Goal: Task Accomplishment & Management: Complete application form

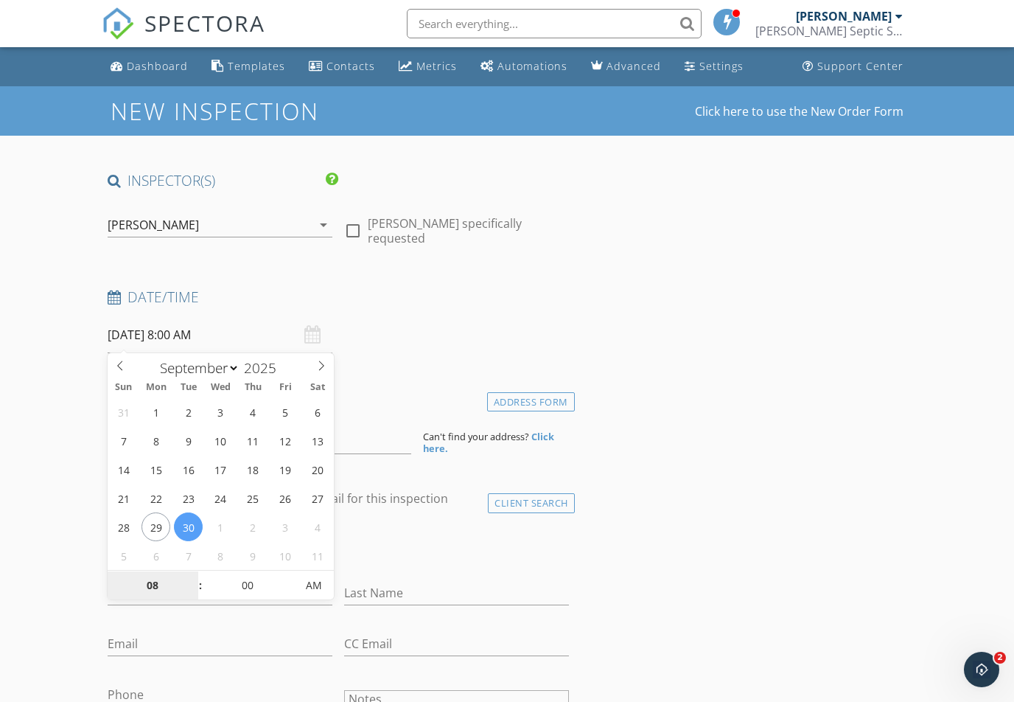
click at [133, 579] on input "08" at bounding box center [153, 585] width 91 height 29
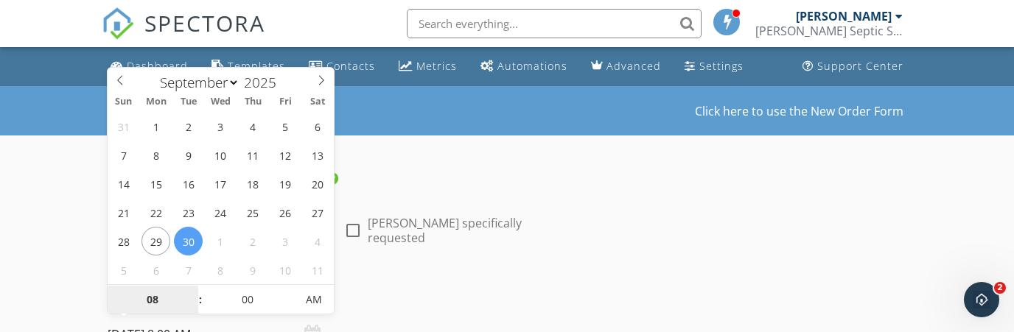
type input "0"
type input "10"
type input "09/30/2025 10:00 AM"
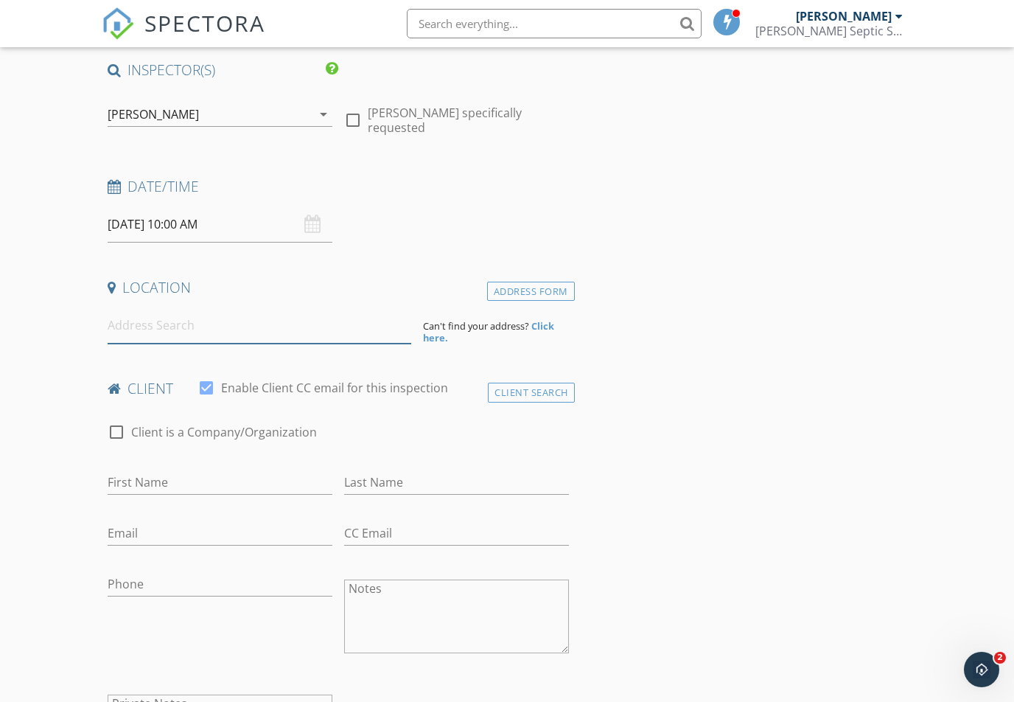
click at [119, 318] on input at bounding box center [260, 325] width 304 height 36
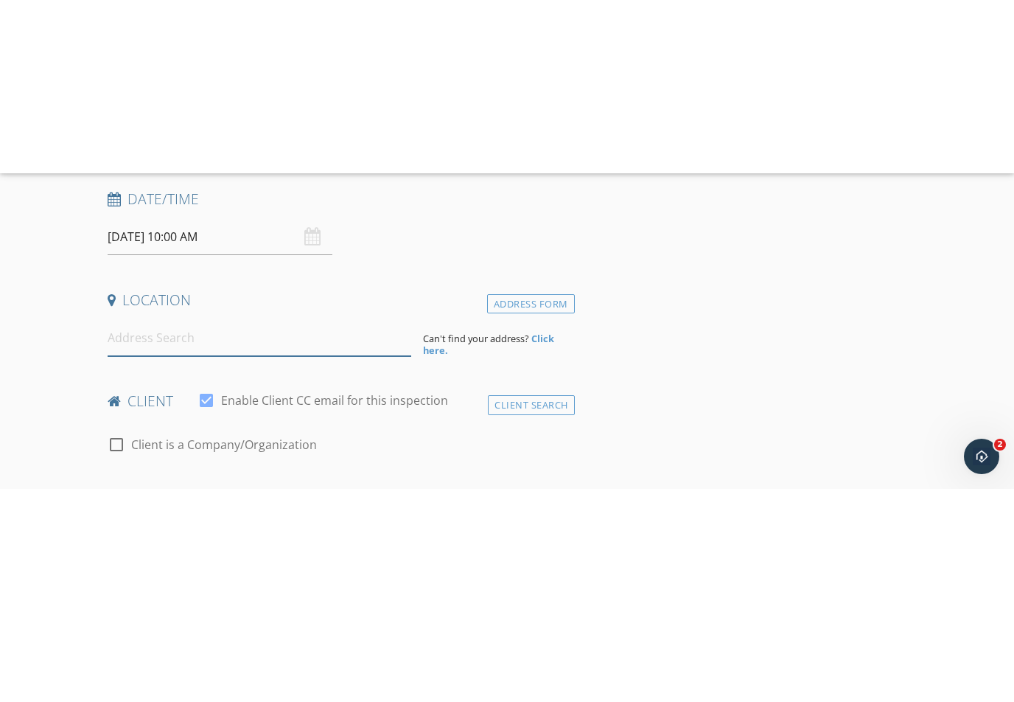
scroll to position [268, 0]
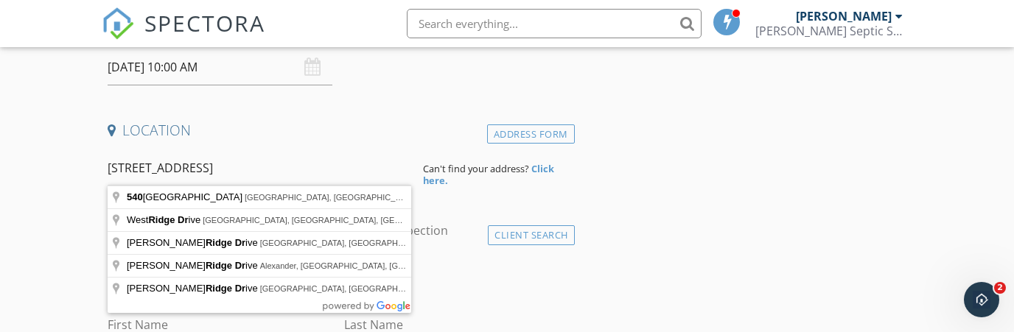
click at [245, 161] on input "540 windswept ridge dr" at bounding box center [260, 168] width 304 height 36
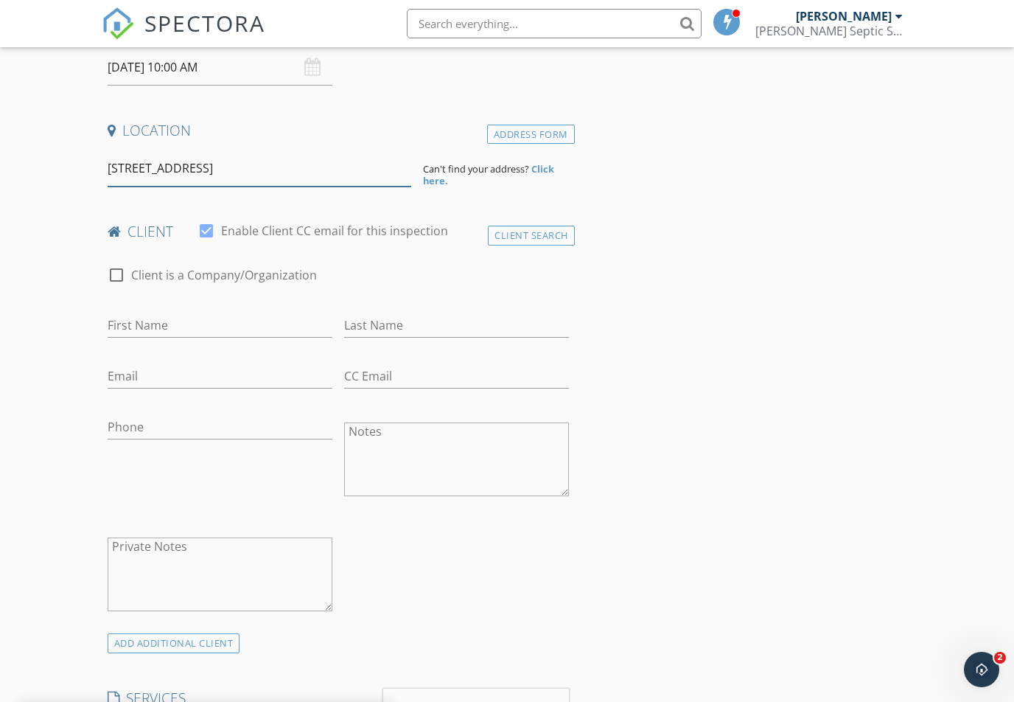
click at [344, 170] on input "540 Windswept Ridge Rd, Canton, NC, USA" at bounding box center [260, 168] width 304 height 36
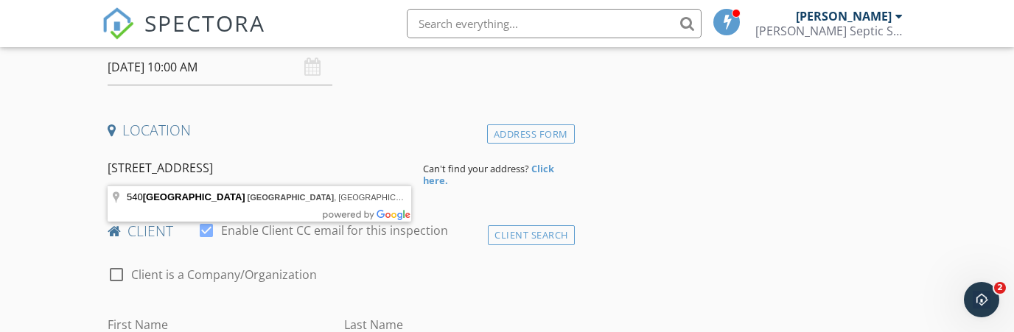
type input "540 Windswept Ridge Rd, Can"
click at [534, 172] on strong "Click here." at bounding box center [488, 174] width 131 height 25
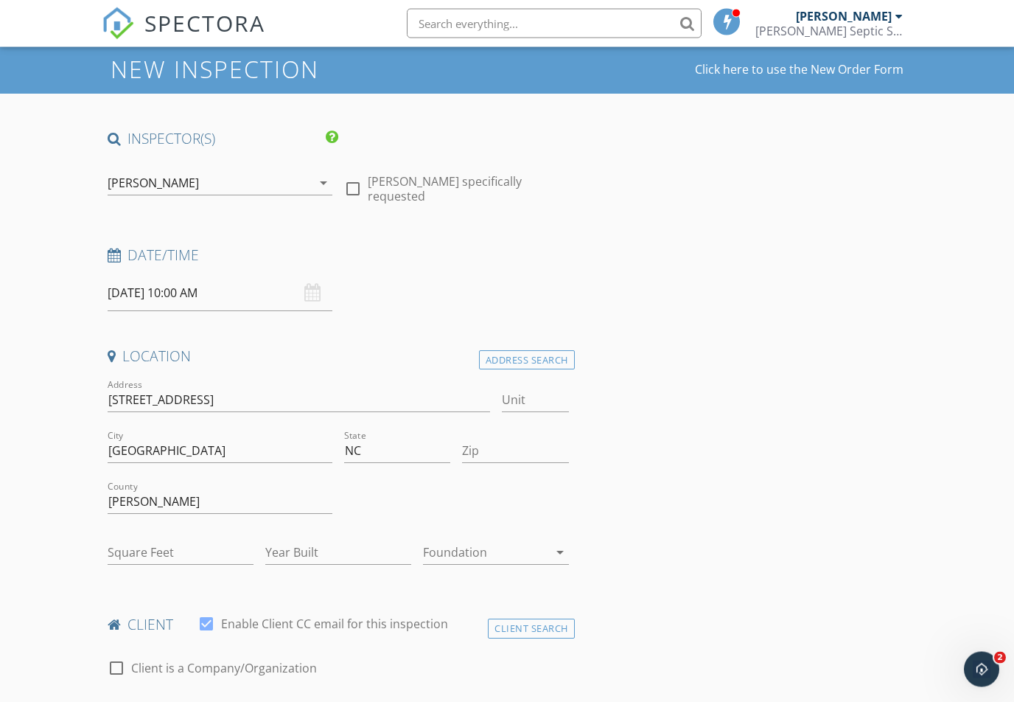
scroll to position [42, 0]
click at [276, 396] on input "540 Windswept Ridge Rd, Can" at bounding box center [299, 400] width 382 height 24
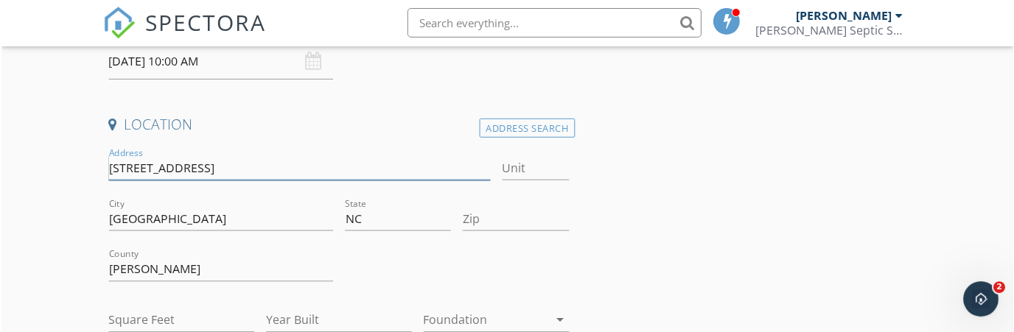
scroll to position [273, 0]
type input "540 Wi"
click at [143, 168] on input "Address" at bounding box center [299, 168] width 382 height 24
paste input "Share"
type input "S"
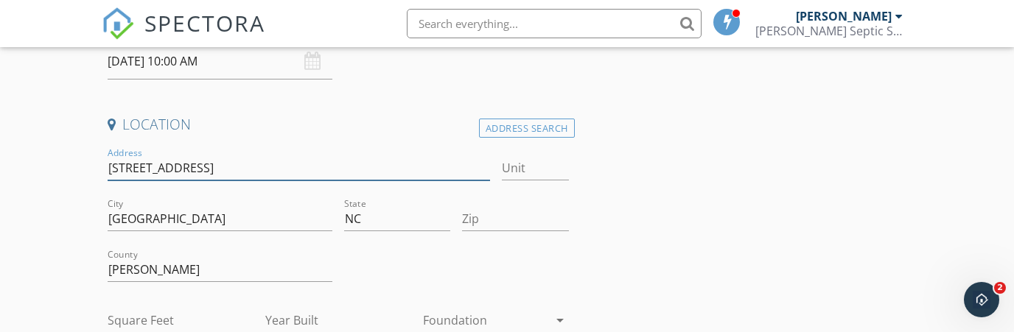
type input "540 windswept ridge rd"
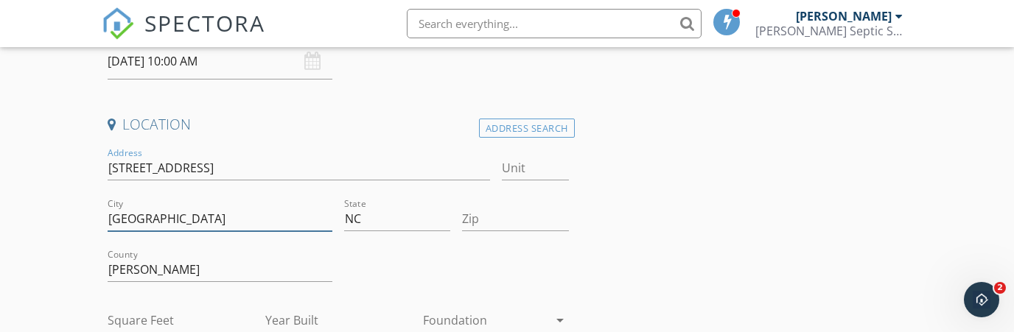
click at [168, 213] on input "Canton" at bounding box center [220, 219] width 225 height 24
type input "C"
type input "Leicester"
click at [164, 266] on input "Haywood" at bounding box center [220, 270] width 225 height 24
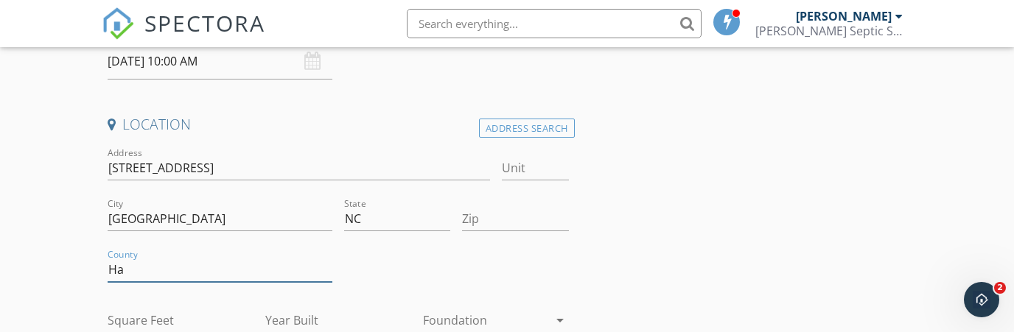
type input "H"
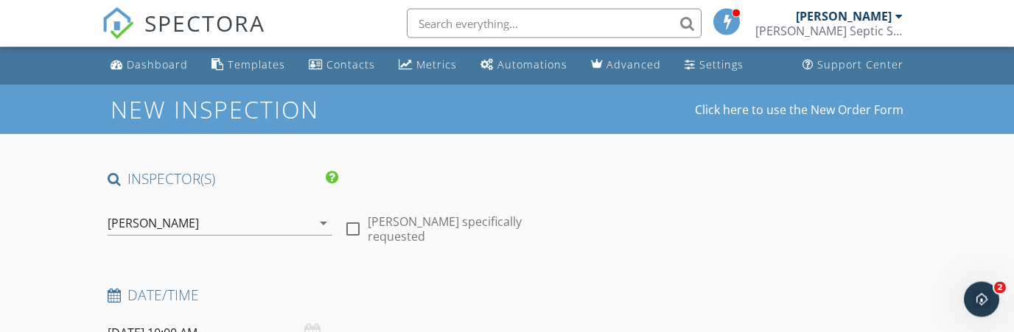
scroll to position [0, 0]
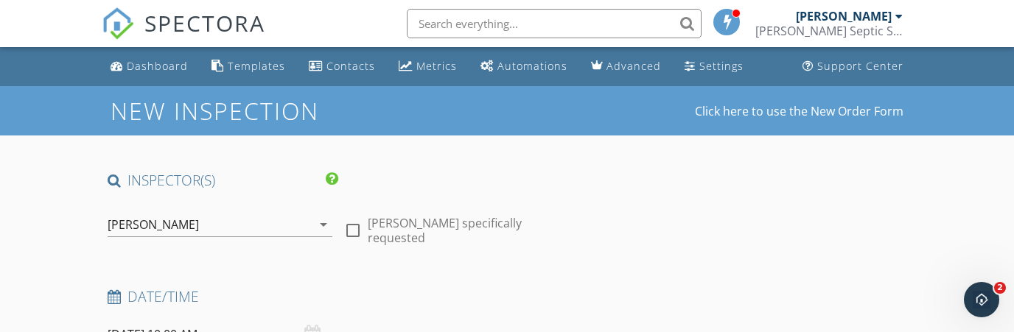
type input "Buncombe"
click at [133, 59] on div "Dashboard" at bounding box center [157, 66] width 61 height 14
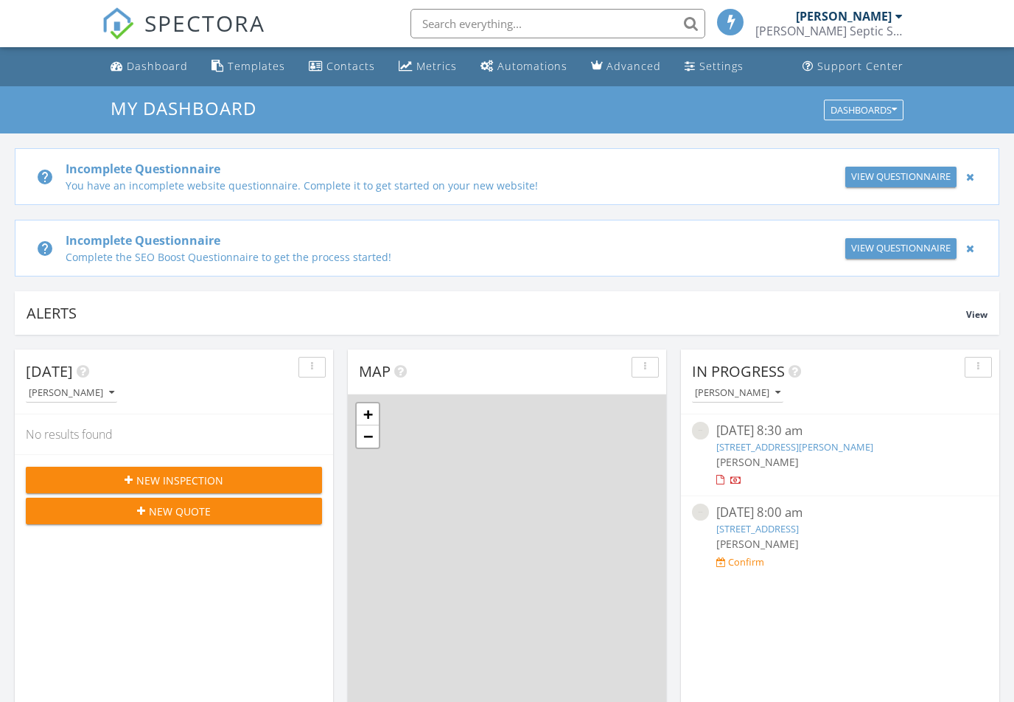
scroll to position [1342, 1015]
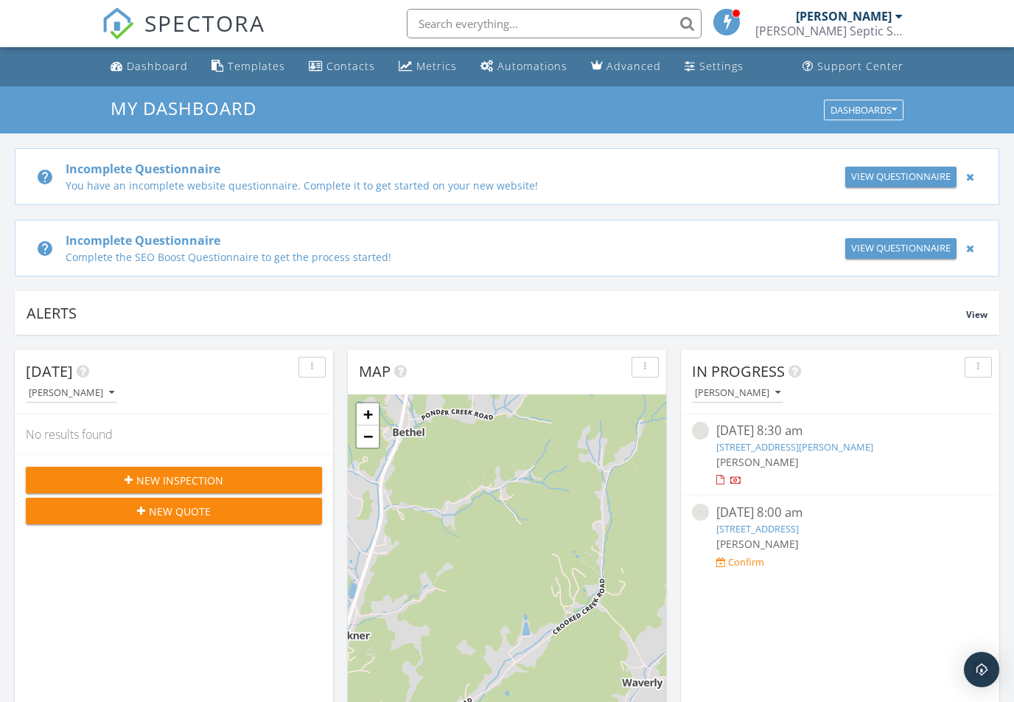
click at [127, 477] on icon "button" at bounding box center [129, 480] width 8 height 10
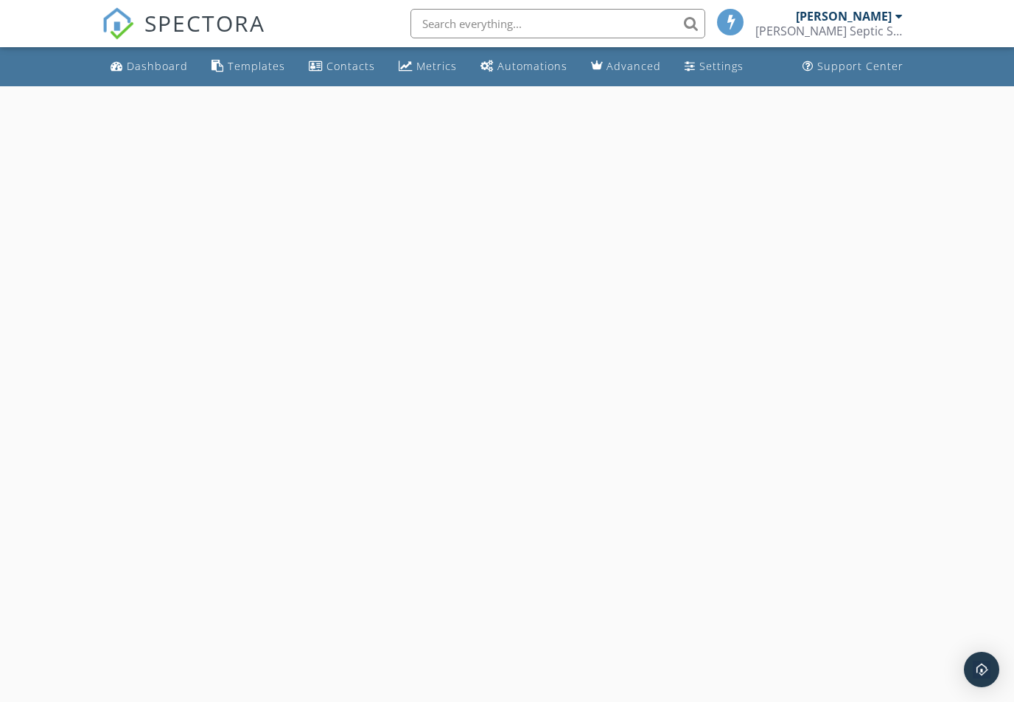
select select "8"
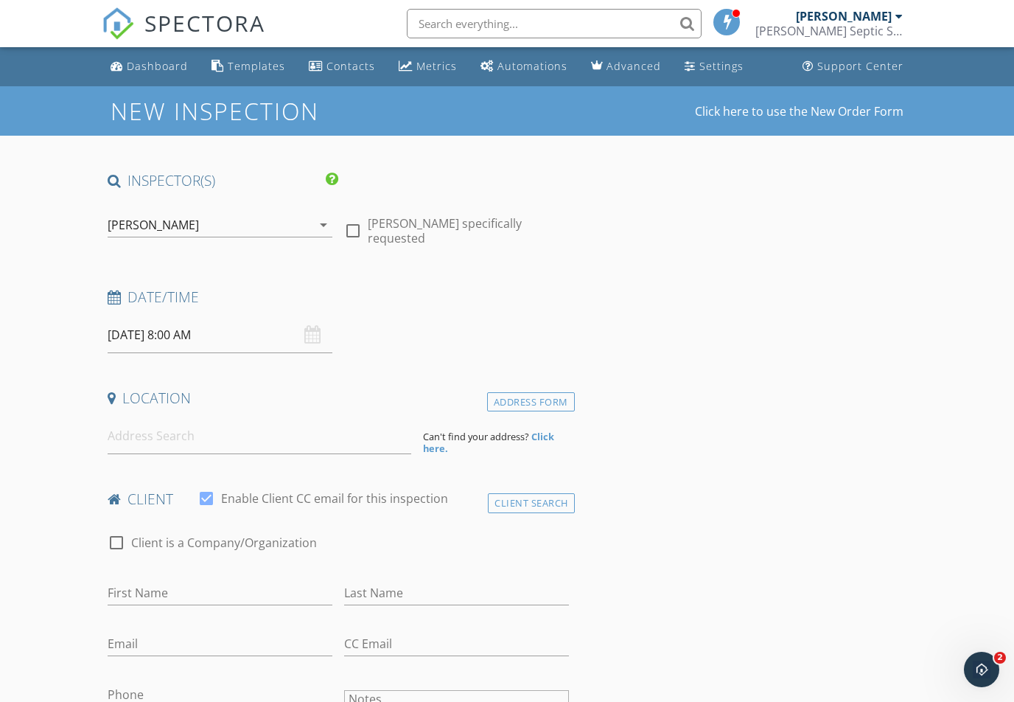
click at [157, 332] on input "09/30/2025 8:00 AM" at bounding box center [220, 335] width 225 height 36
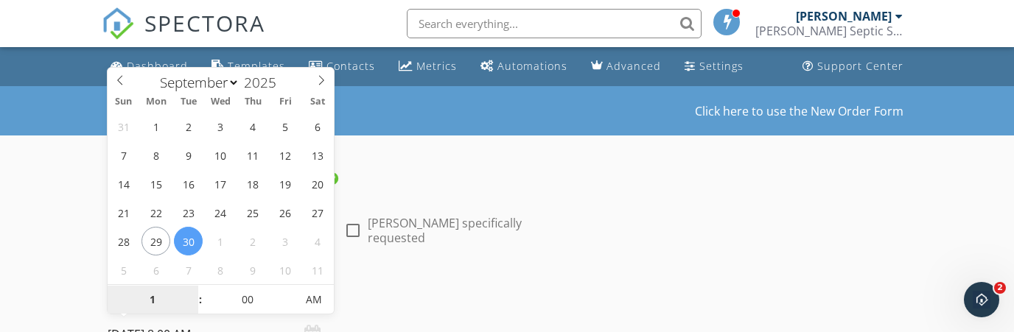
type input "10"
type input "09/30/2025 10:00 AM"
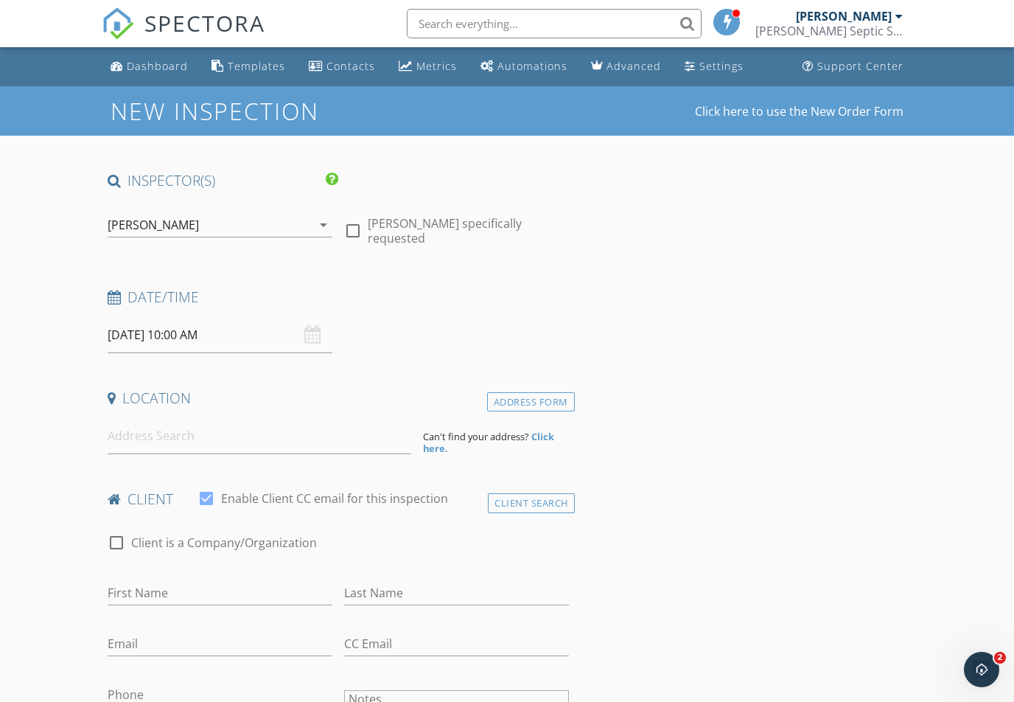
click at [147, 450] on input at bounding box center [260, 436] width 304 height 36
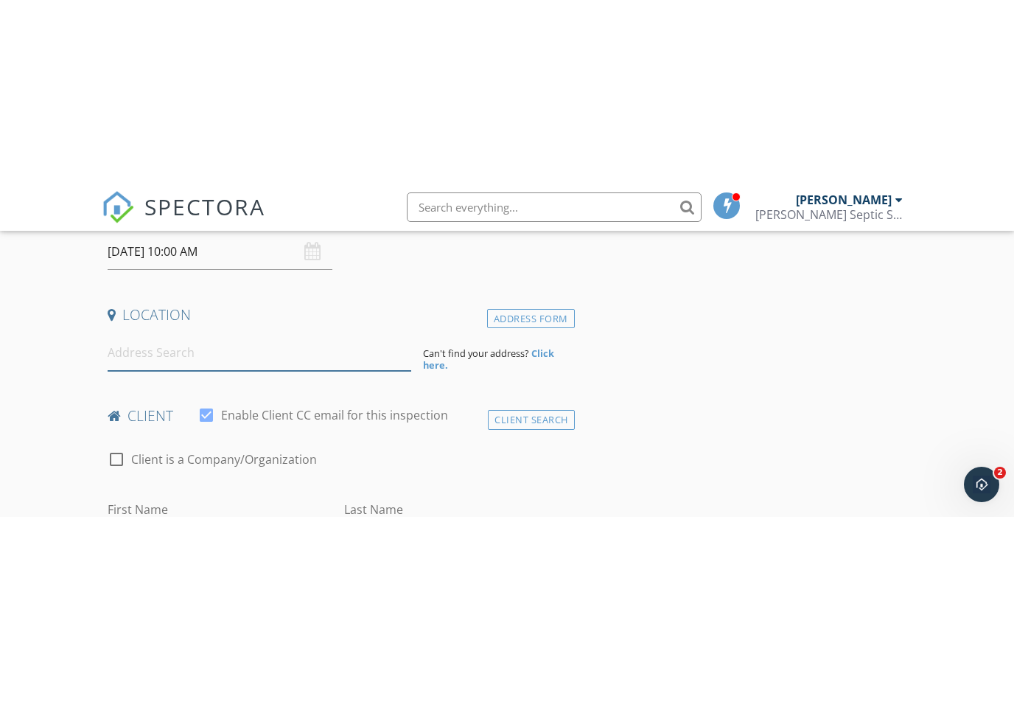
scroll to position [268, 0]
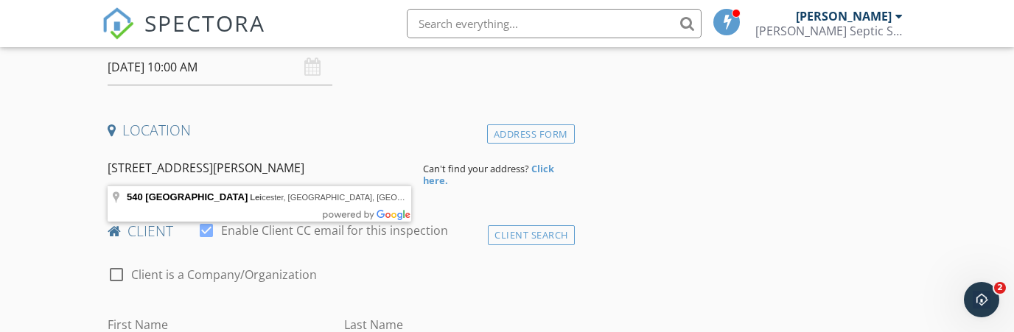
type input "540 Windswept Ridge Rd, Leicester, NC, USA"
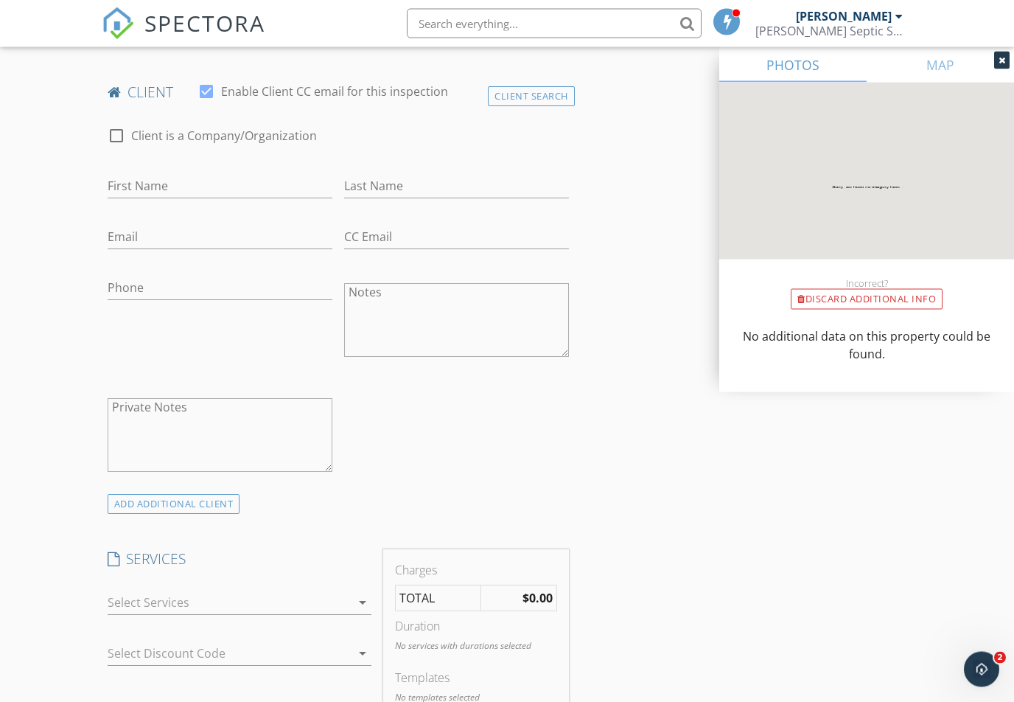
scroll to position [708, 0]
click at [127, 192] on input "First Name" at bounding box center [220, 186] width 225 height 24
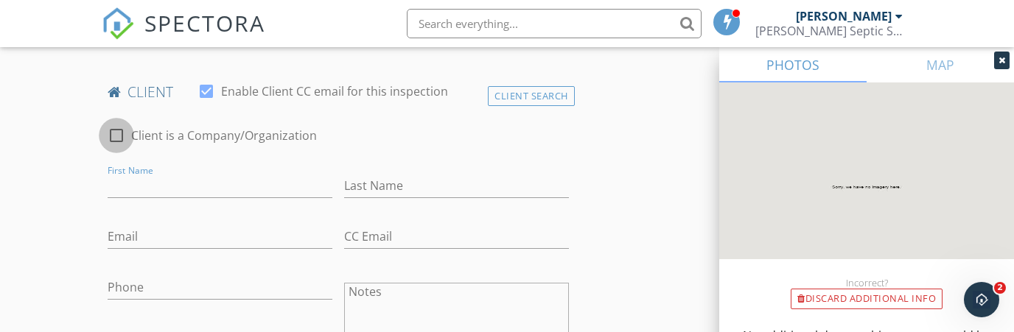
click at [118, 138] on div at bounding box center [116, 135] width 25 height 25
checkbox input "true"
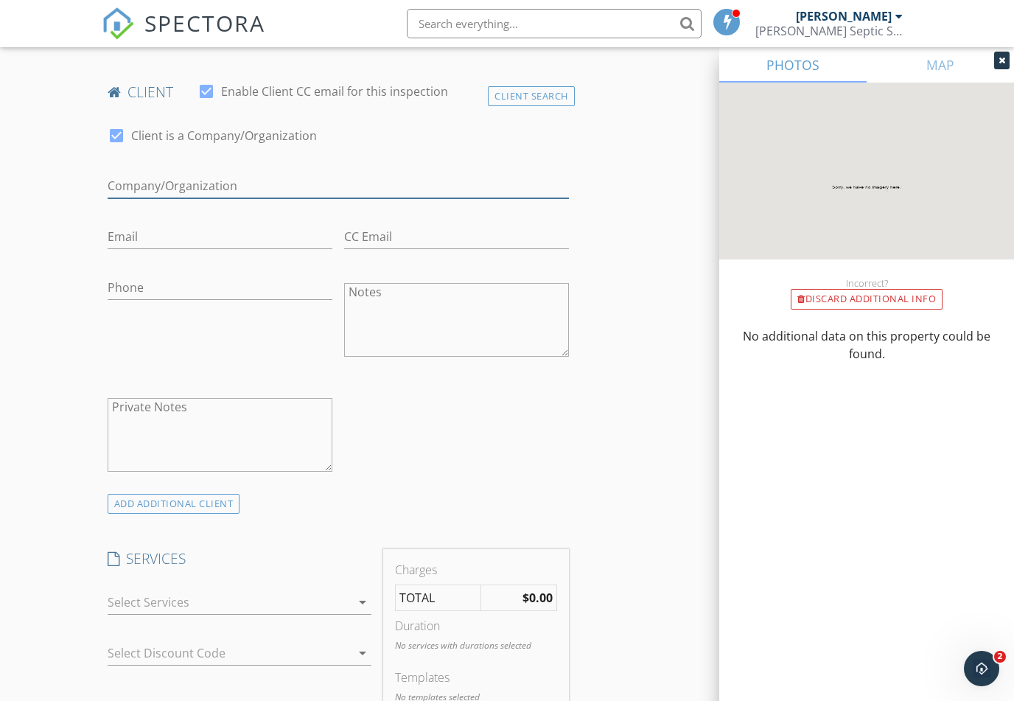
click at [131, 182] on input "Enable Client CC email for this inspection" at bounding box center [338, 186] width 461 height 24
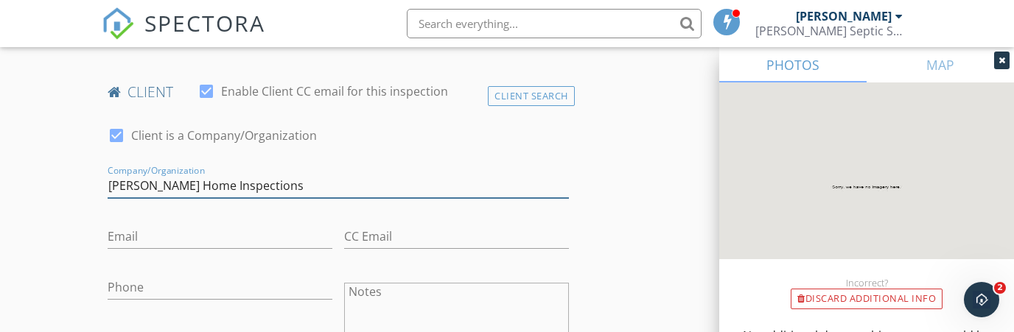
type input "Farris Home Inspections"
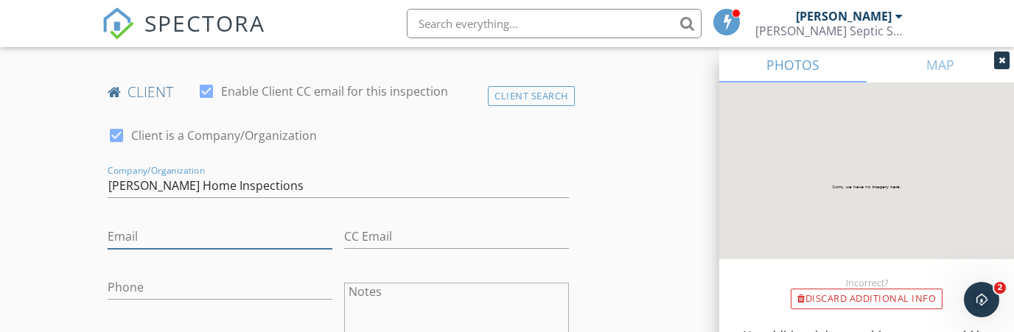
click at [133, 232] on input "Email" at bounding box center [220, 237] width 225 height 24
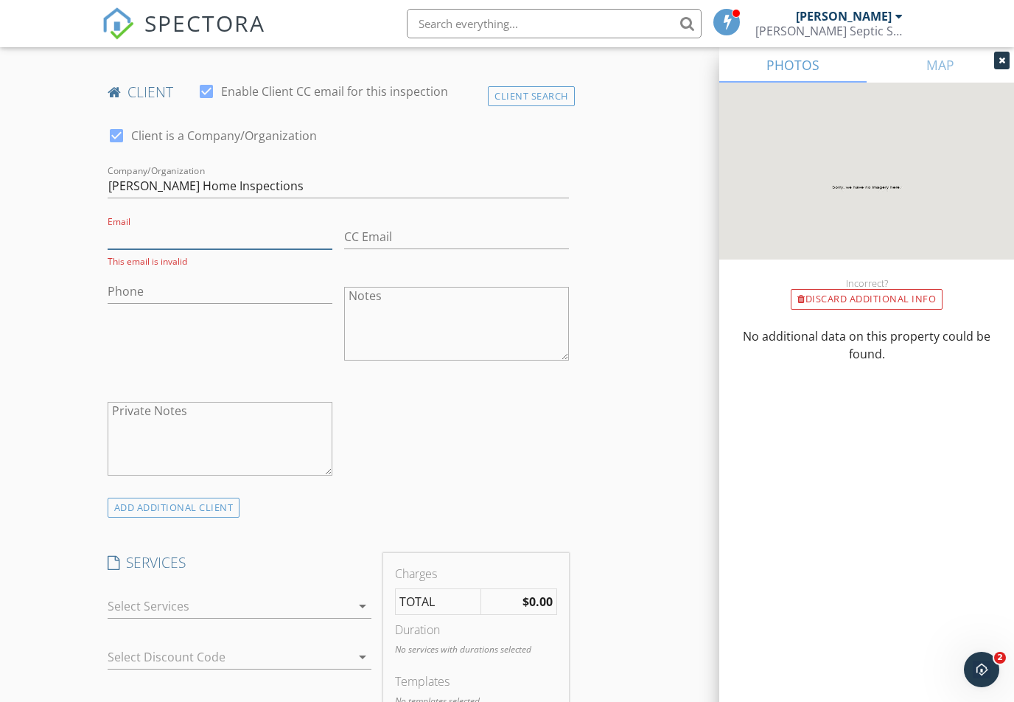
click at [206, 225] on input "Email" at bounding box center [220, 237] width 225 height 24
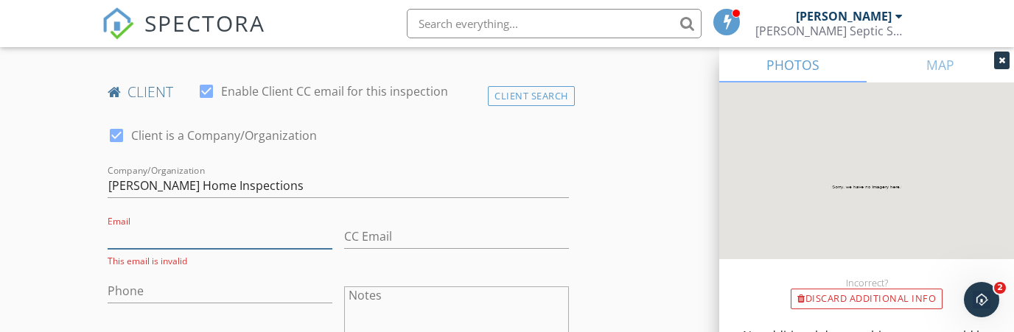
click at [138, 226] on input "Email" at bounding box center [220, 237] width 225 height 24
paste input "farrishomeinspections@gmail.com"
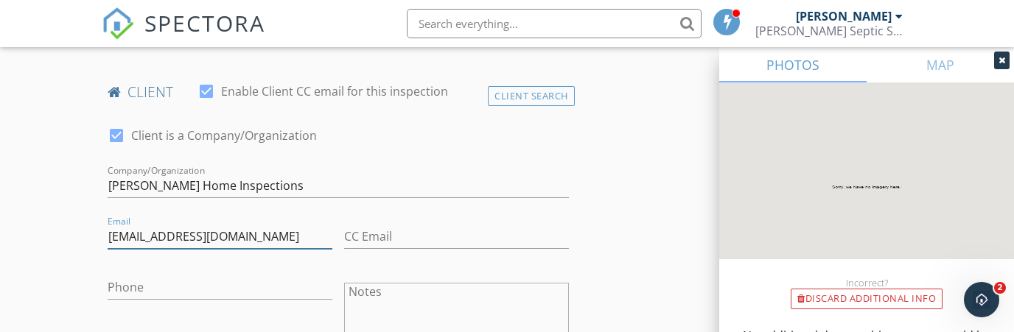
type input "farrishomeinspections@gmail.com"
click at [186, 280] on input "Phone" at bounding box center [220, 288] width 225 height 24
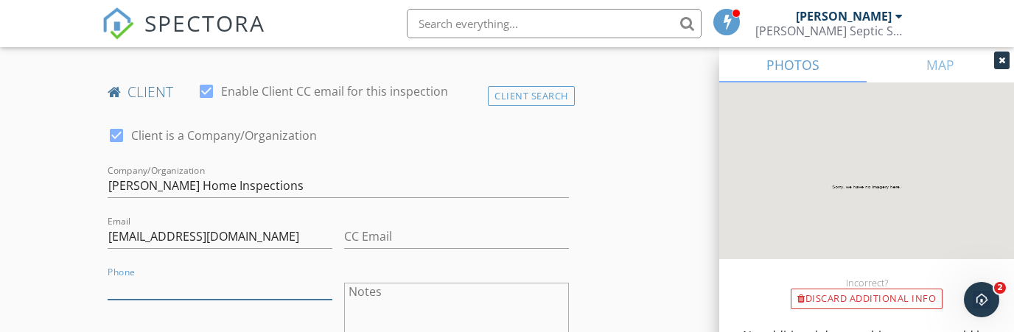
click at [144, 279] on input "Phone" at bounding box center [220, 288] width 225 height 24
paste input "182-867-6441"
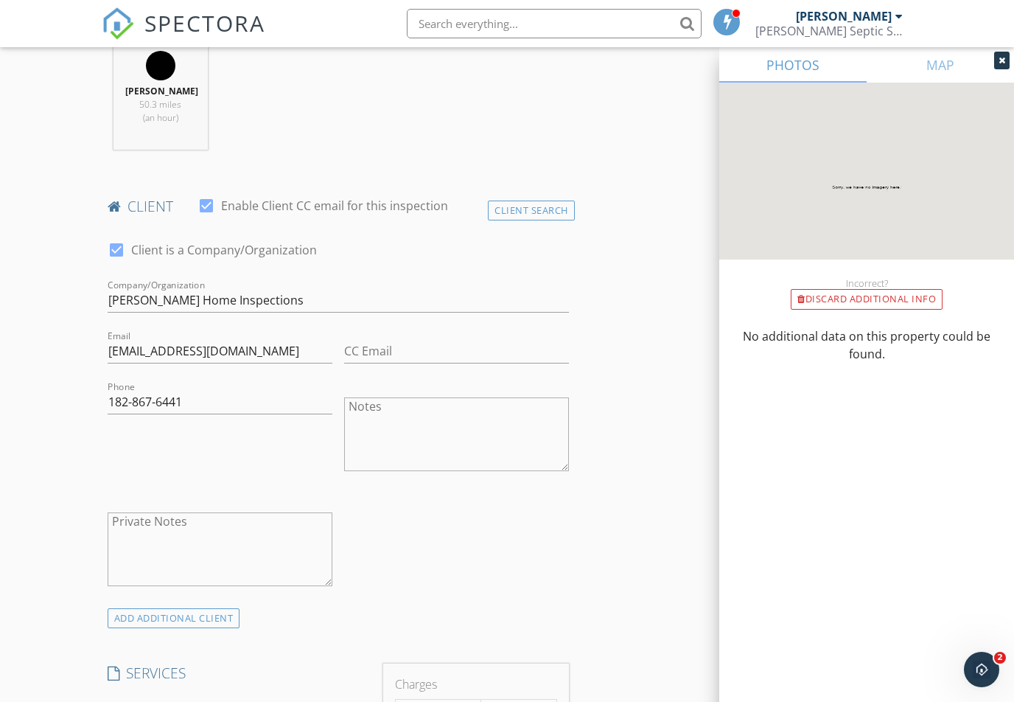
scroll to position [553, 0]
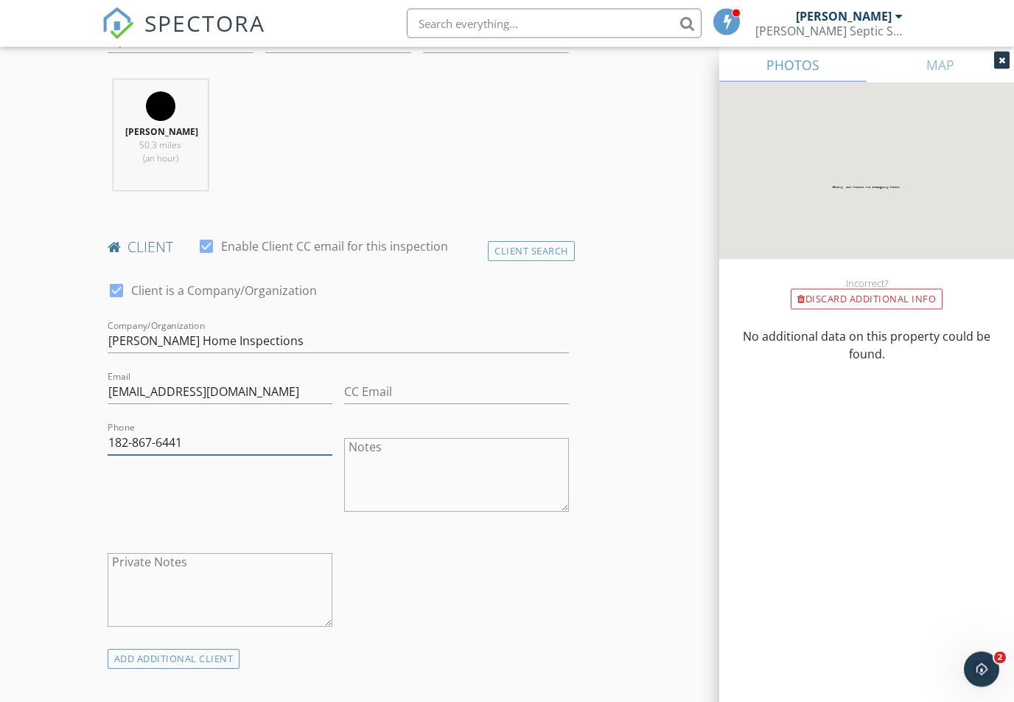
click at [117, 436] on input "182-867-6441" at bounding box center [220, 443] width 225 height 24
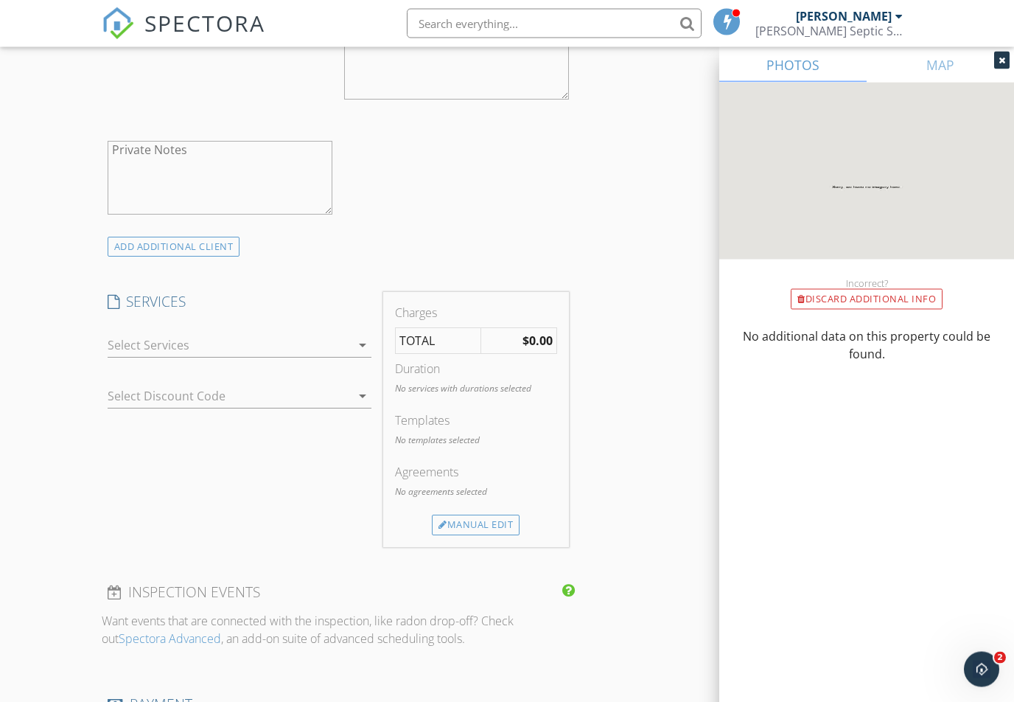
scroll to position [965, 0]
type input "828-676-4419"
click at [139, 341] on div at bounding box center [230, 345] width 244 height 24
click at [128, 354] on div at bounding box center [128, 350] width 25 height 25
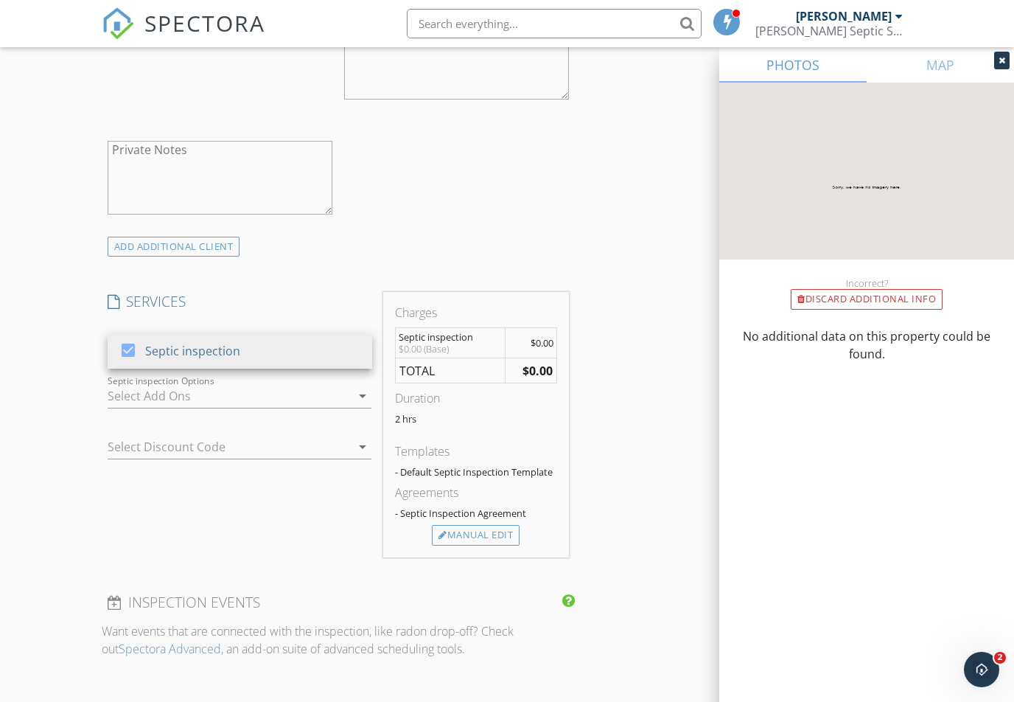
click at [139, 394] on div at bounding box center [230, 396] width 244 height 24
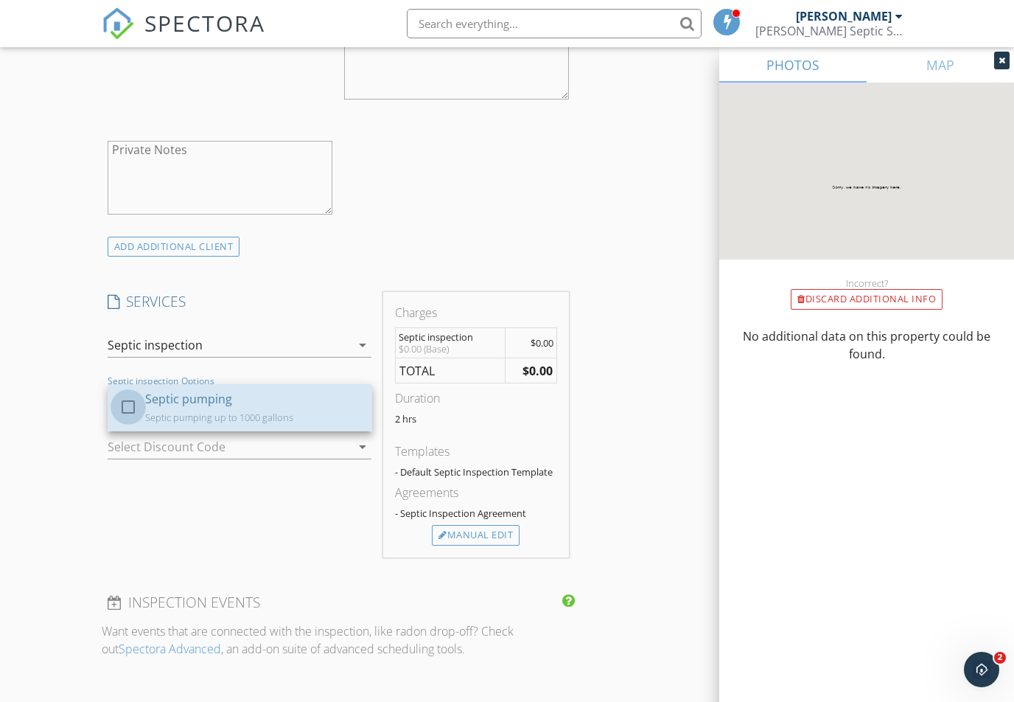
click at [123, 407] on div at bounding box center [128, 406] width 25 height 25
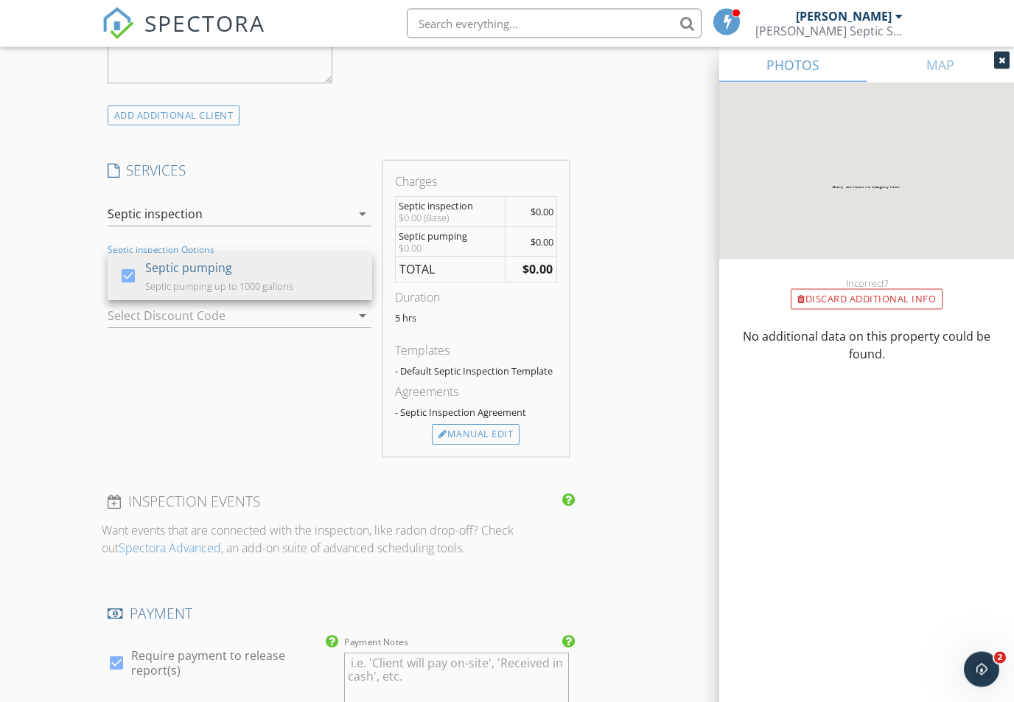
scroll to position [1097, 0]
click at [160, 438] on div "SERVICES check_box Septic inspection Septic inspection arrow_drop_down check_bo…" at bounding box center [240, 309] width 276 height 296
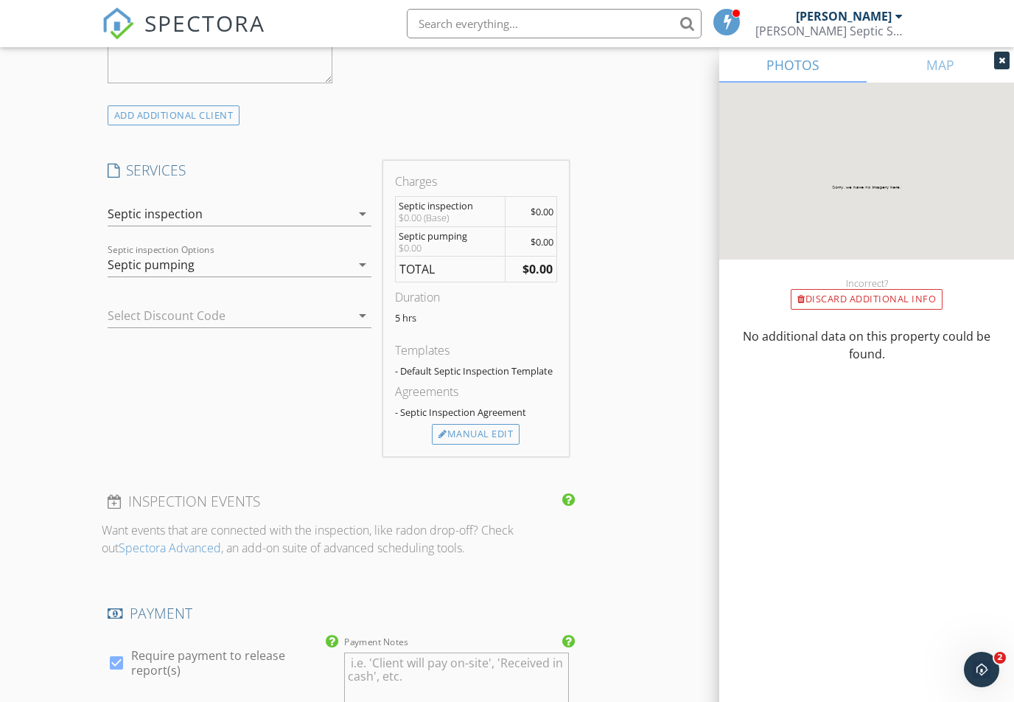
click at [154, 425] on div "SERVICES check_box Septic inspection Septic inspection arrow_drop_down check_bo…" at bounding box center [240, 309] width 276 height 296
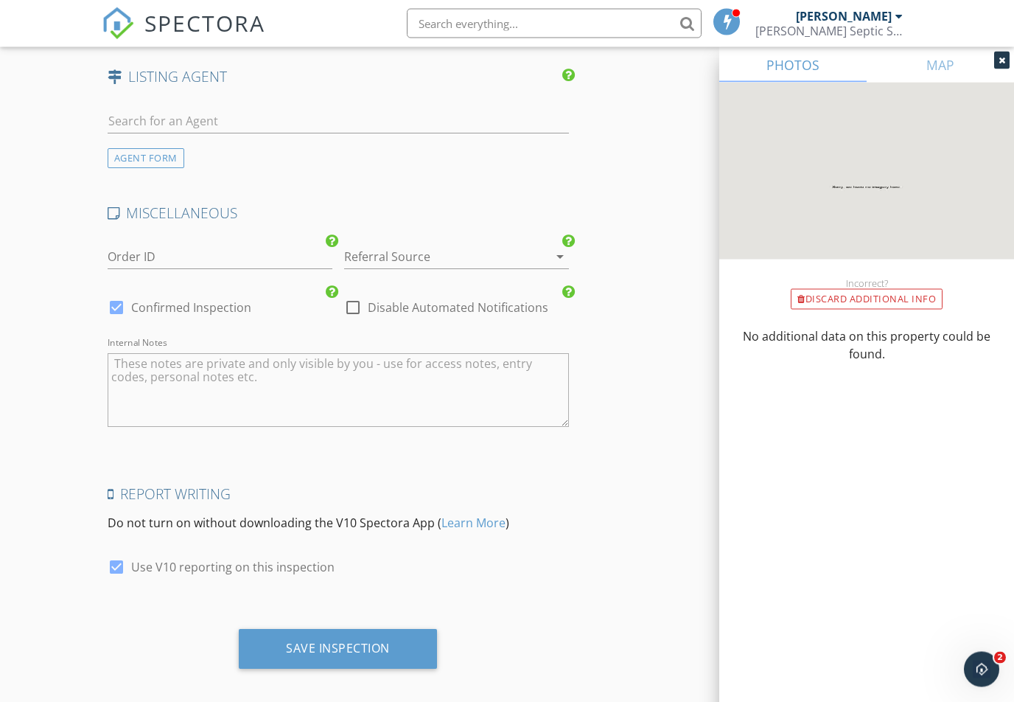
scroll to position [1956, 0]
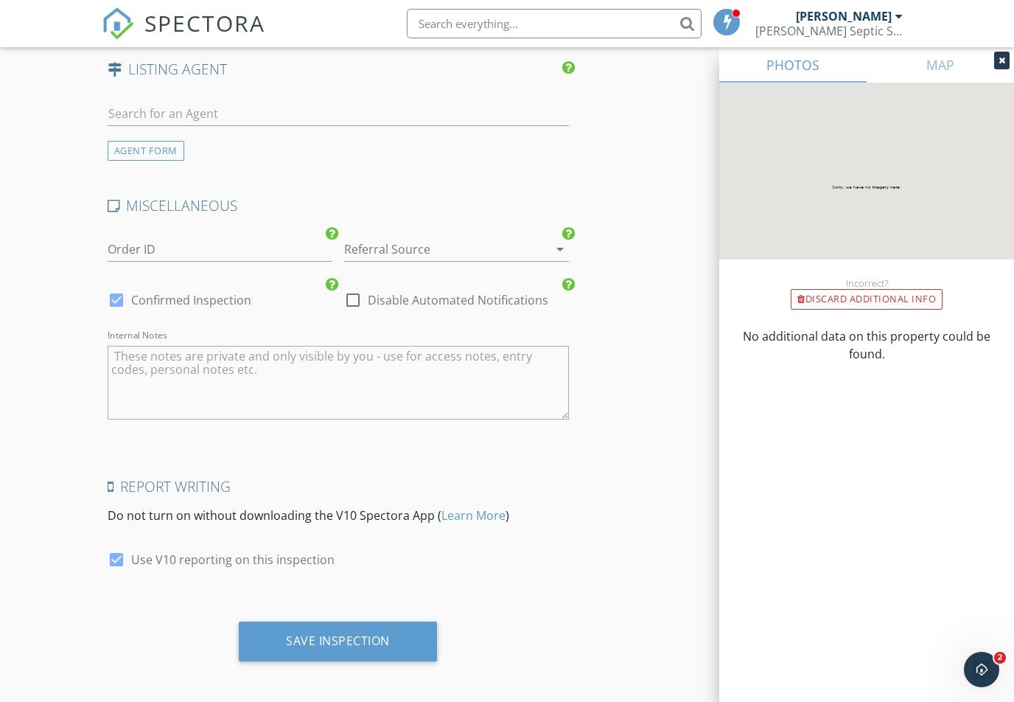
click at [360, 640] on div "Save Inspection" at bounding box center [338, 640] width 104 height 15
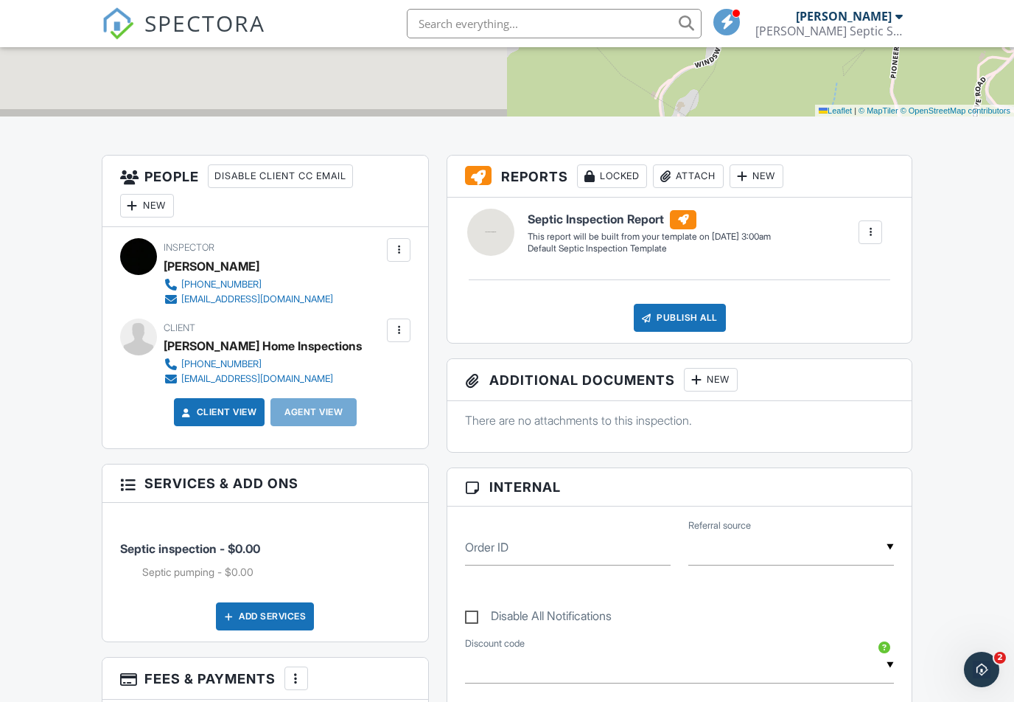
scroll to position [279, 0]
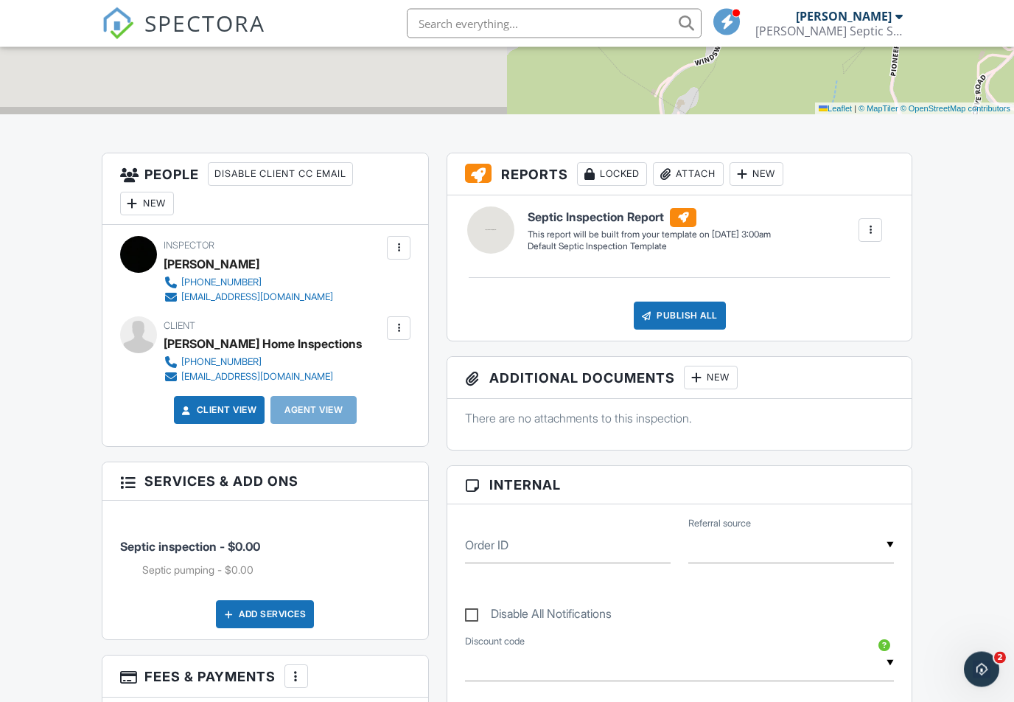
click at [587, 359] on h3 "Additional Documents New" at bounding box center [679, 378] width 464 height 42
click at [581, 364] on h3 "Additional Documents New" at bounding box center [679, 378] width 464 height 42
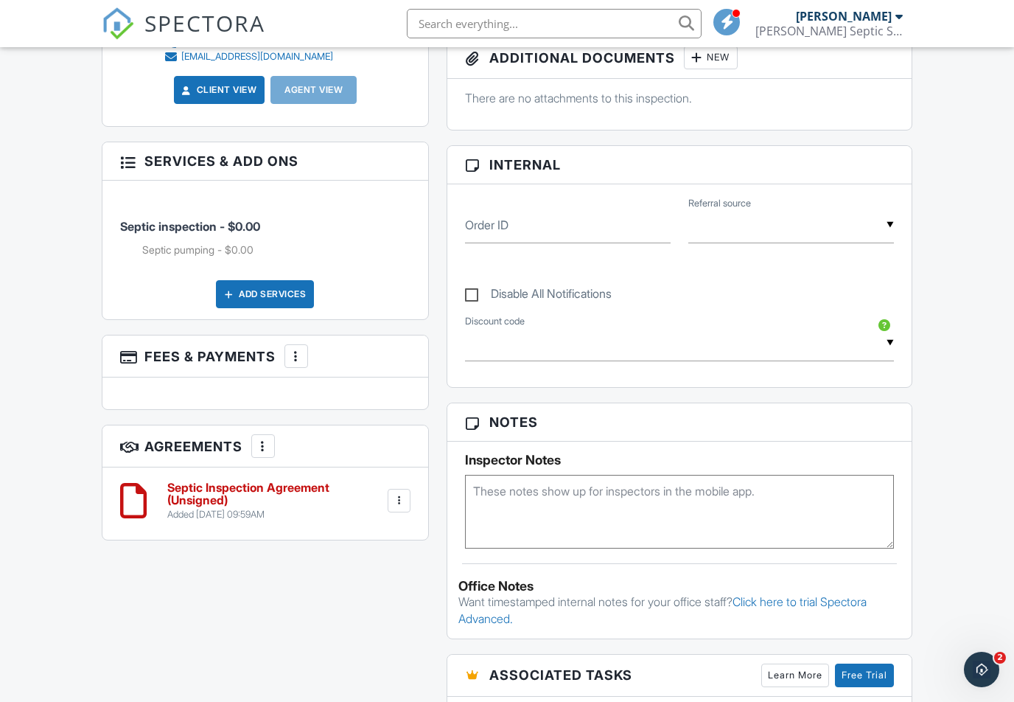
scroll to position [600, 0]
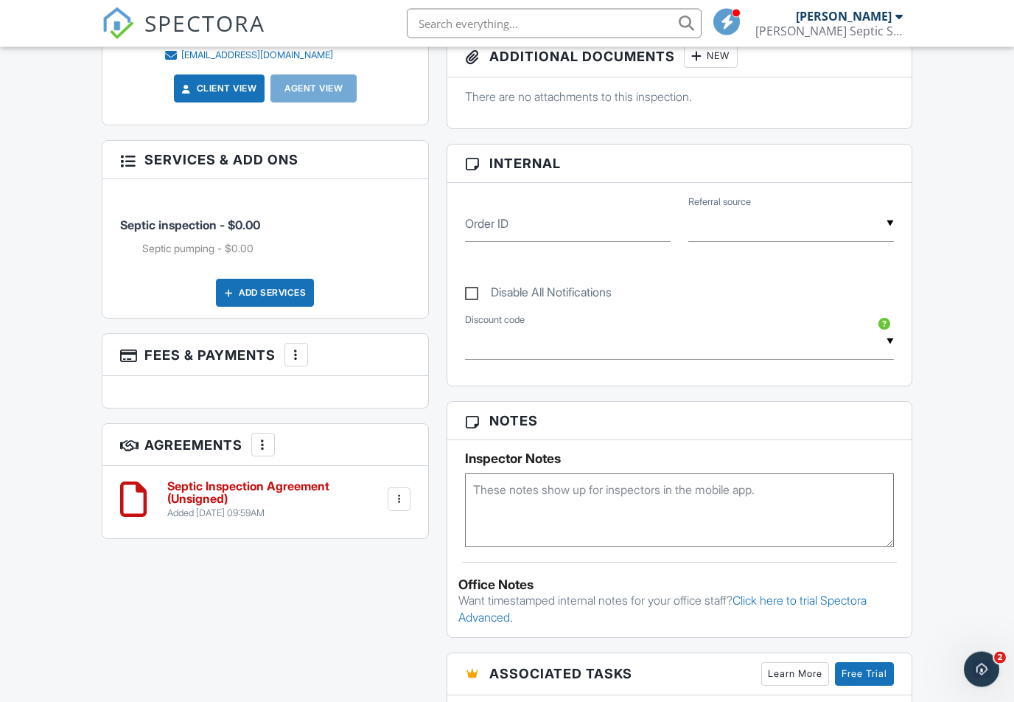
click at [49, 29] on nav "SPECTORA Aiden Metcalf Metcalf Septic Services Role: Inspector Change Role Dash…" at bounding box center [507, 23] width 1014 height 47
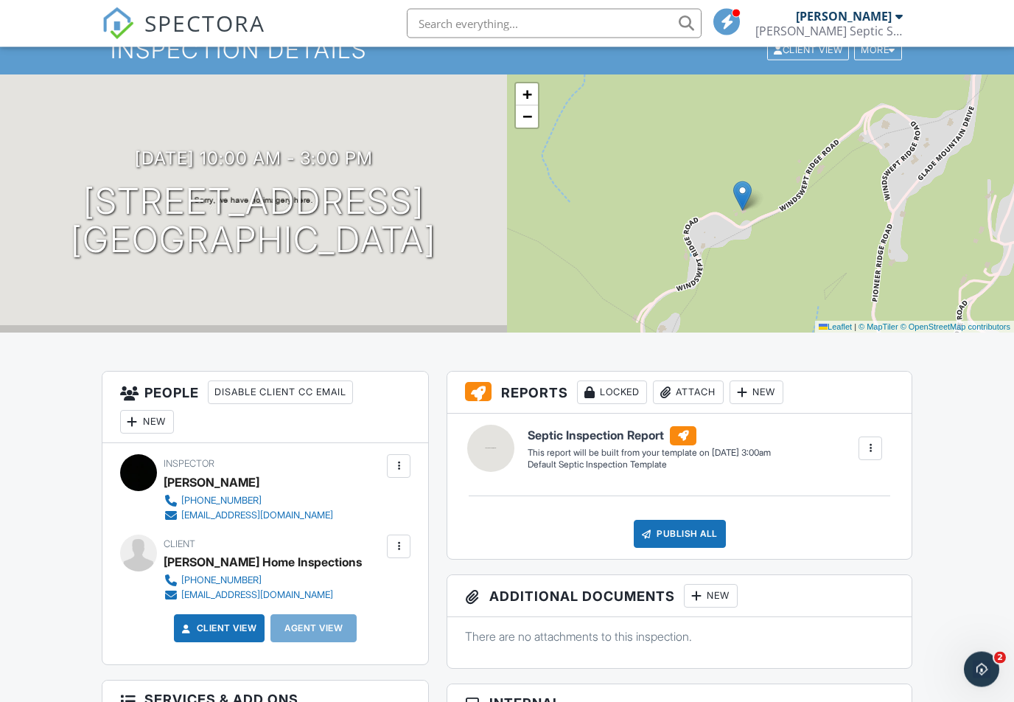
scroll to position [0, 0]
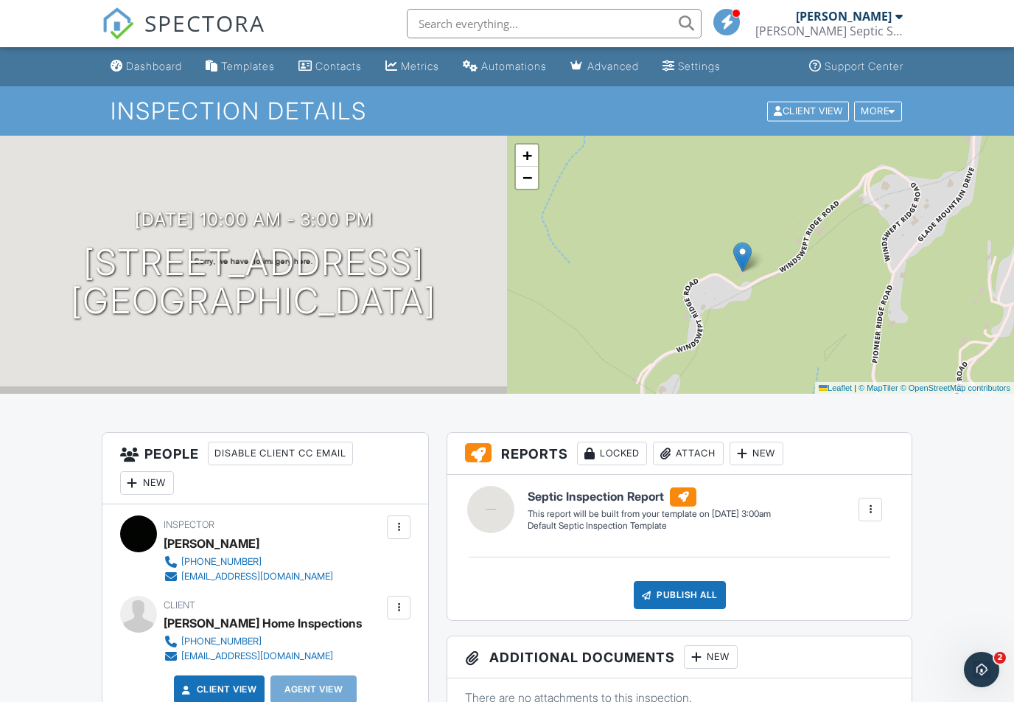
click at [892, 11] on div "[PERSON_NAME]" at bounding box center [849, 16] width 107 height 15
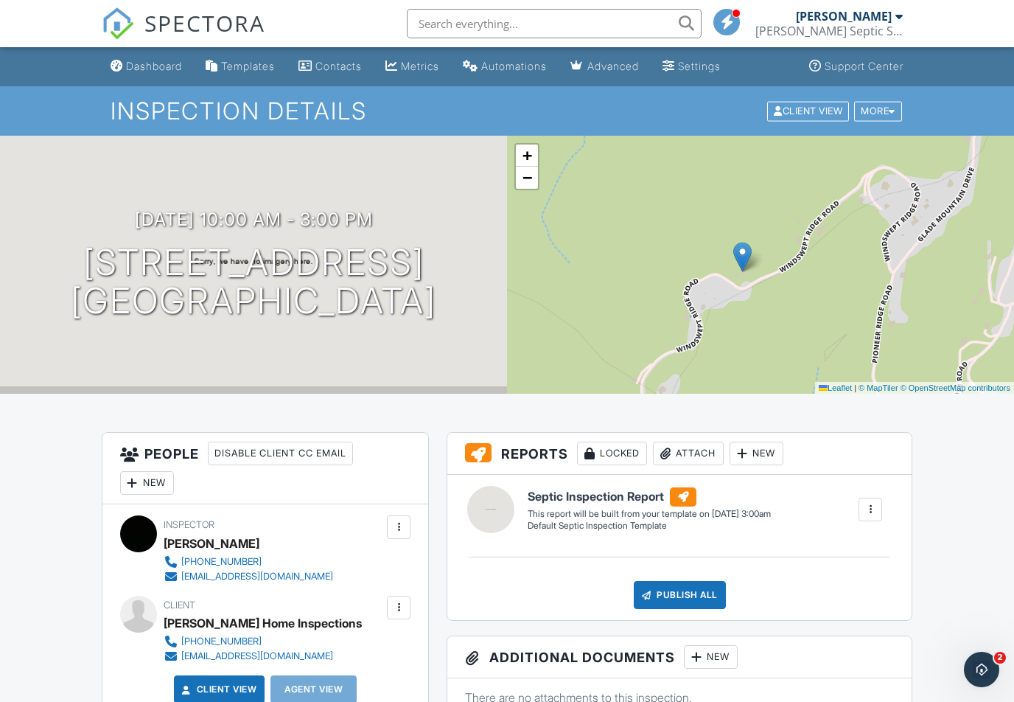
click at [898, 22] on div at bounding box center [898, 16] width 7 height 12
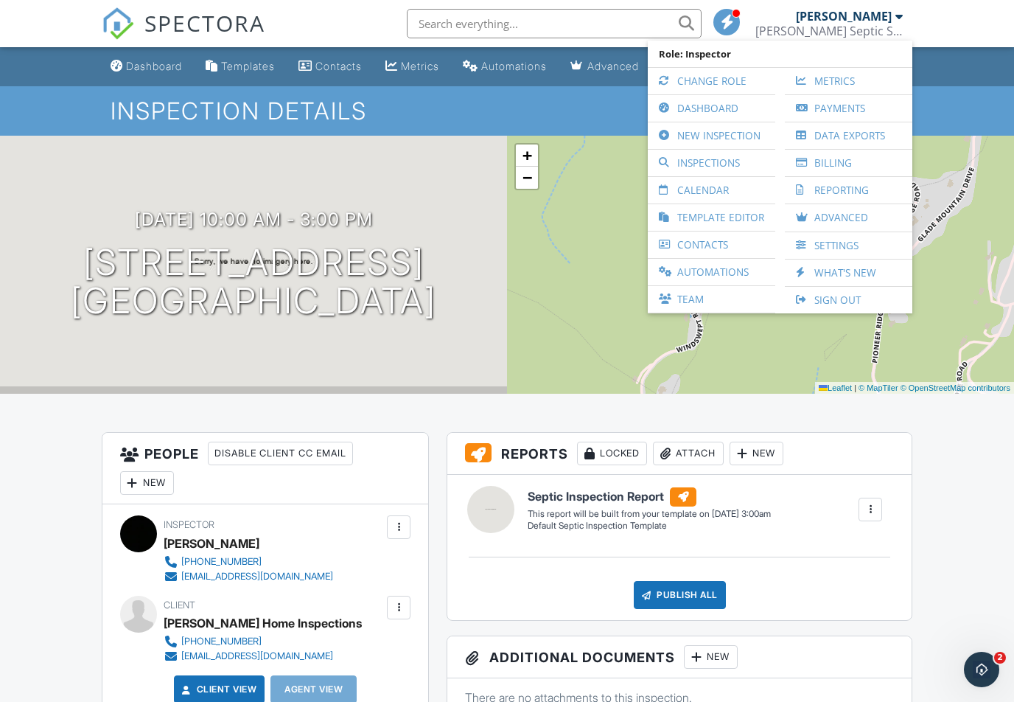
click at [896, 24] on div "[PERSON_NAME] Septic Services" at bounding box center [828, 31] width 147 height 15
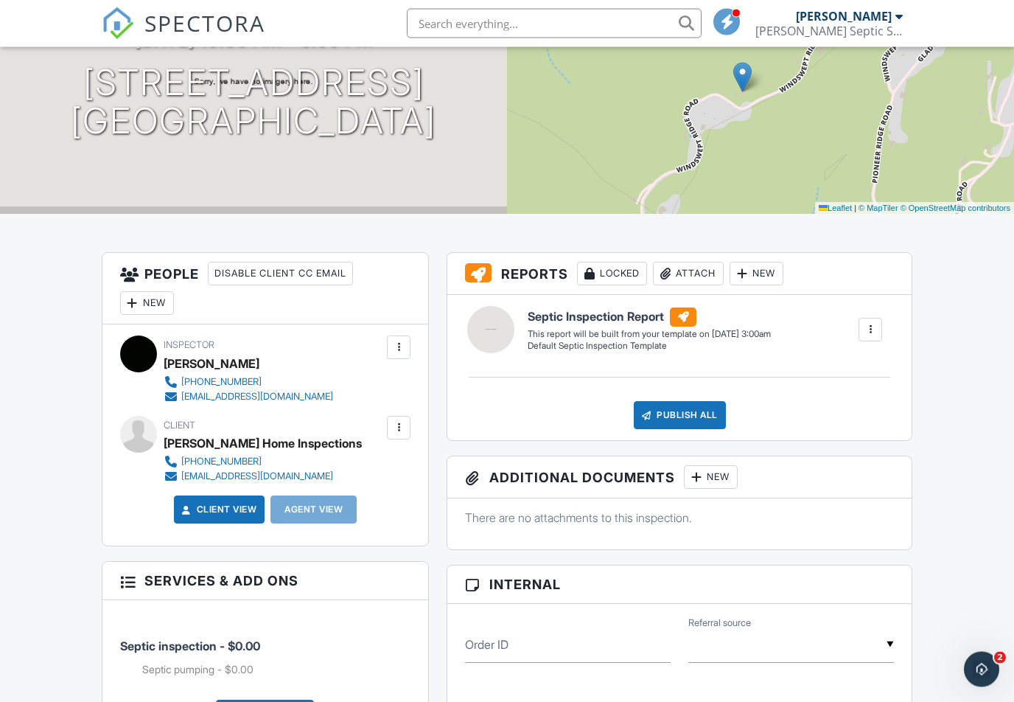
scroll to position [180, 0]
click at [862, 329] on div at bounding box center [871, 330] width 24 height 24
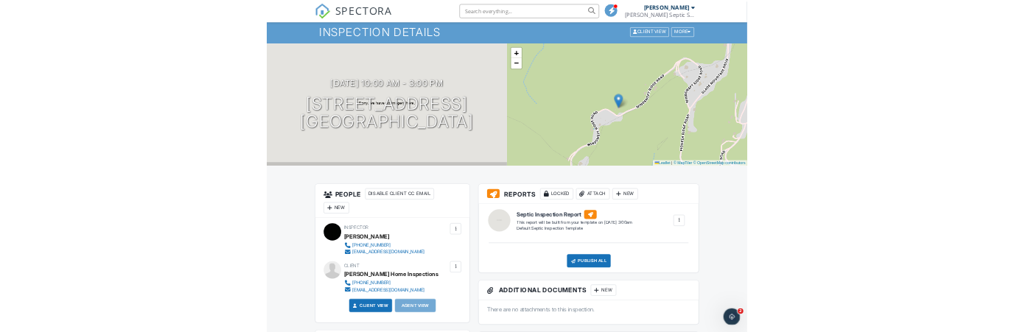
scroll to position [0, 0]
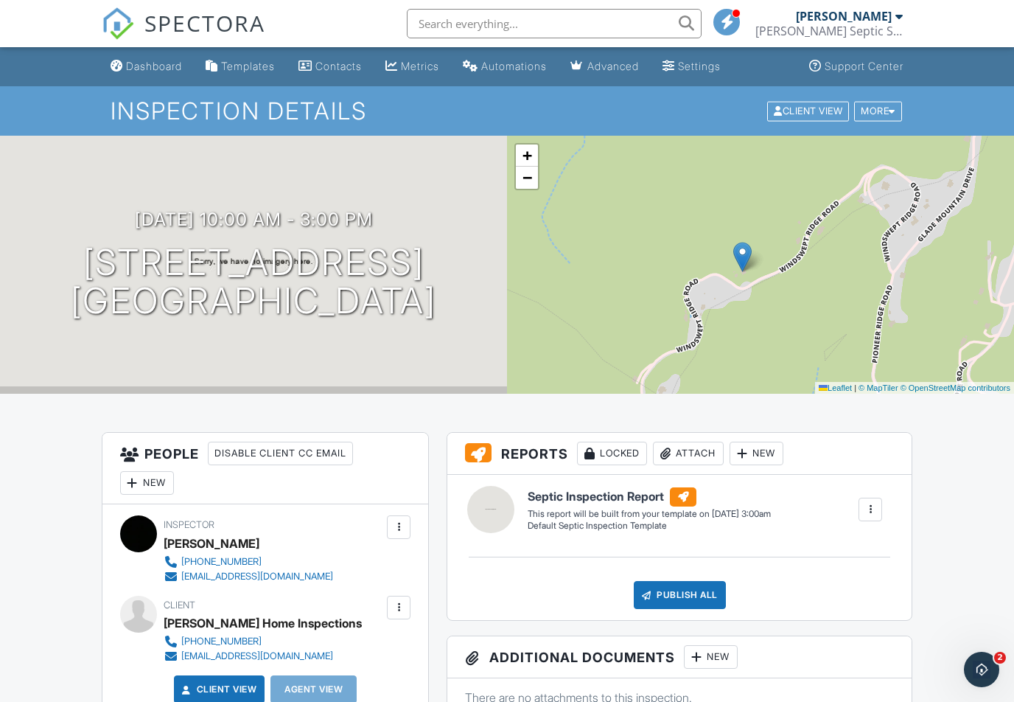
click at [872, 129] on div "Inspection Details Client View More Property Details Reschedule Reorder / Copy …" at bounding box center [507, 110] width 1014 height 49
click at [873, 110] on div "More" at bounding box center [878, 111] width 48 height 20
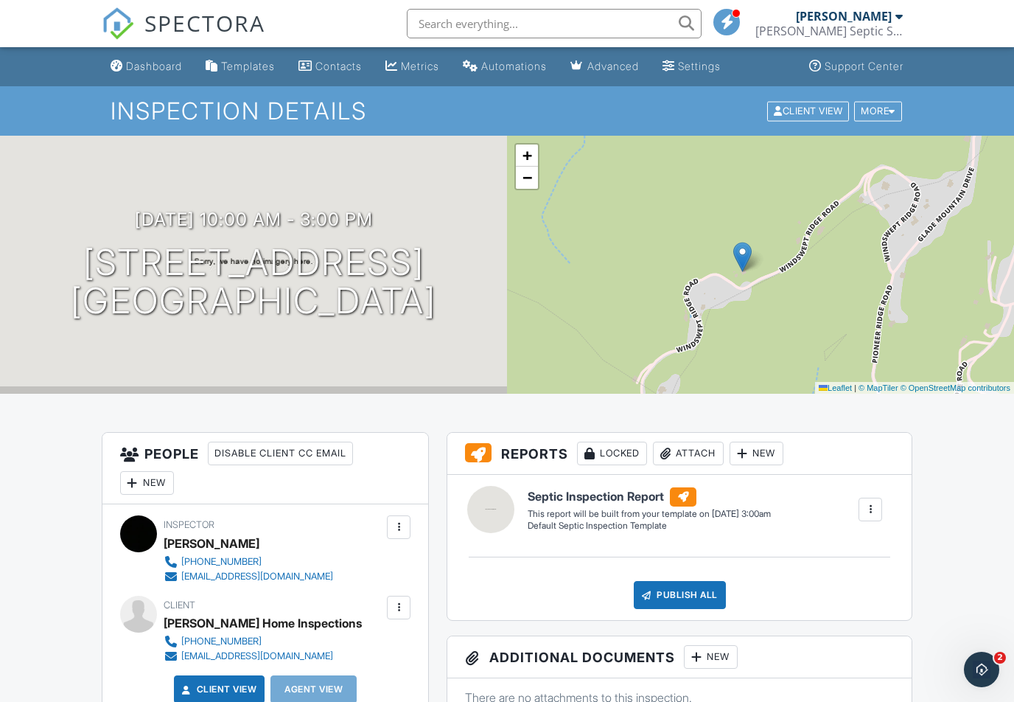
click at [886, 95] on div "Inspection Details Client View More Property Details Reschedule Reorder / Copy …" at bounding box center [507, 110] width 1014 height 49
click at [889, 119] on div "More" at bounding box center [878, 111] width 48 height 20
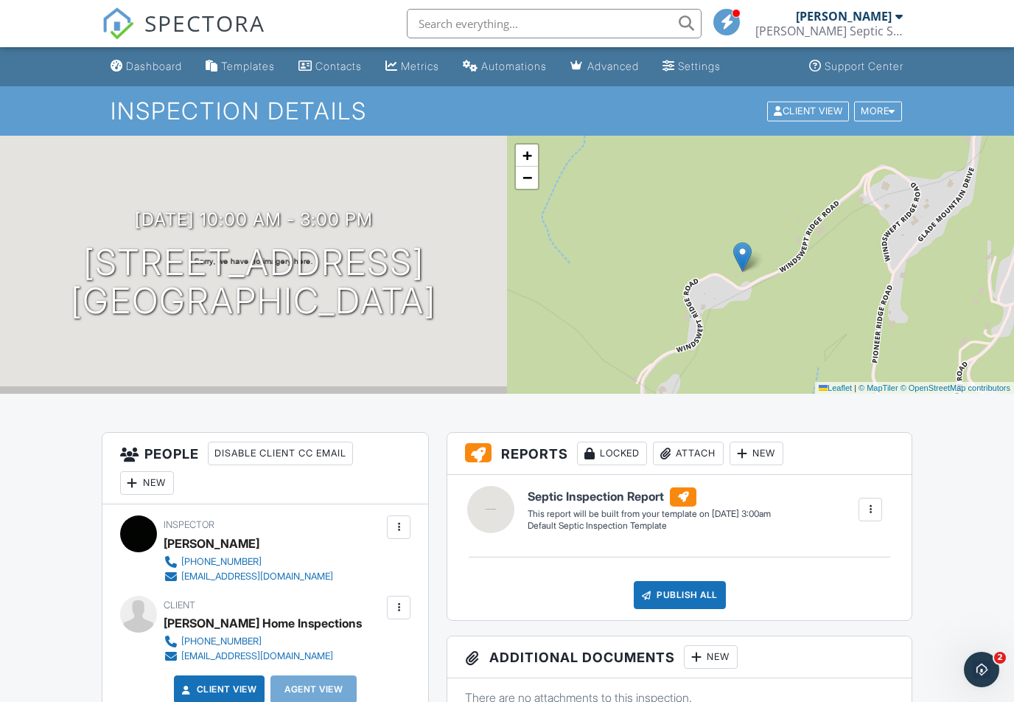
click at [688, 21] on input "text" at bounding box center [554, 23] width 295 height 29
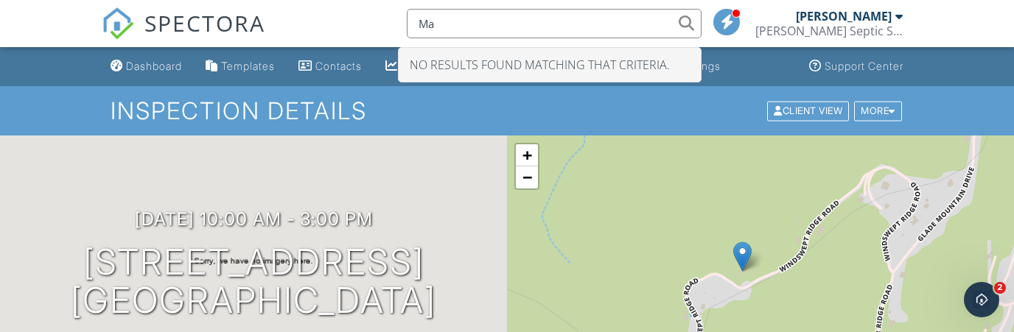
type input "M"
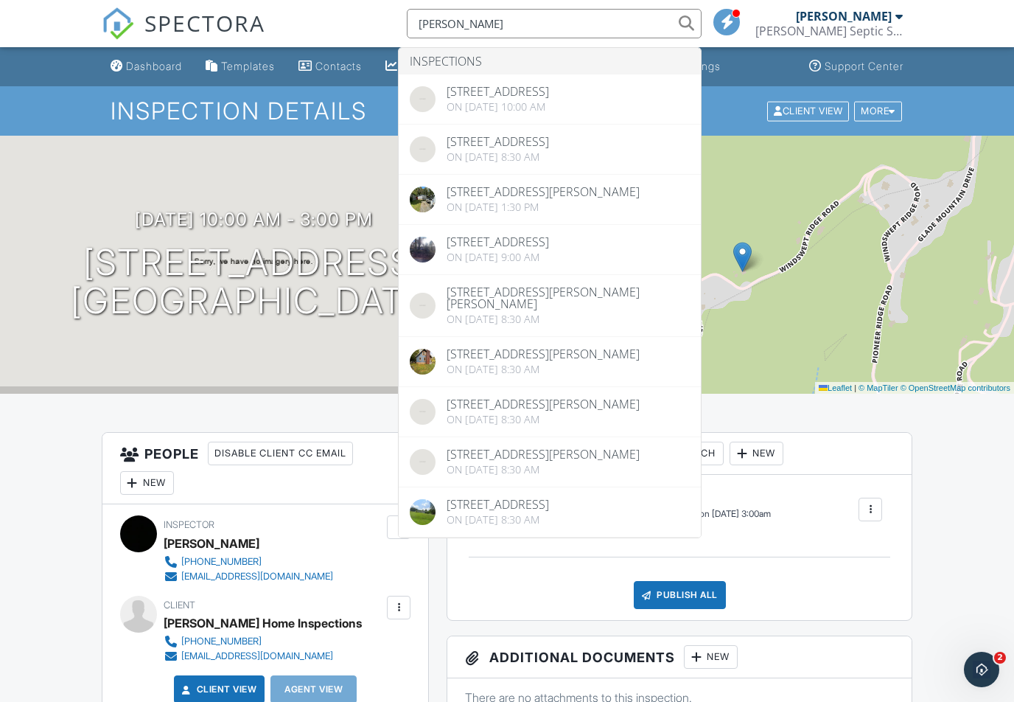
click at [702, 26] on input "Farris" at bounding box center [554, 23] width 295 height 29
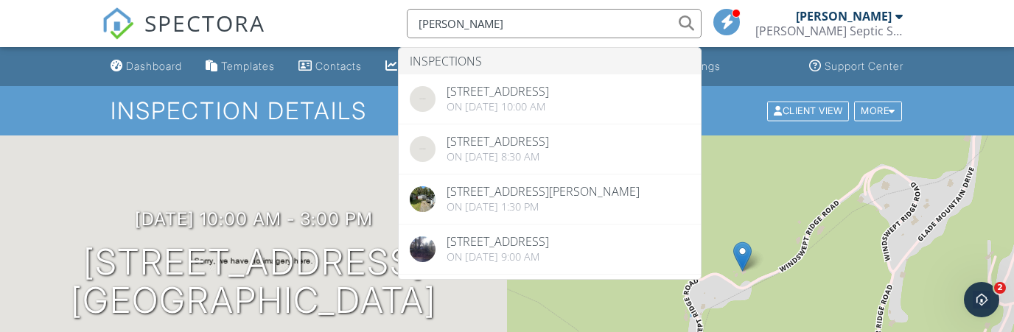
click at [702, 27] on input "Farris" at bounding box center [554, 23] width 295 height 29
click at [702, 30] on input "Farris" at bounding box center [554, 23] width 295 height 29
click at [702, 22] on input "Farris" at bounding box center [554, 23] width 295 height 29
type input "Farris"
click at [142, 71] on div "Dashboard" at bounding box center [154, 66] width 56 height 13
